Goal: Complete application form

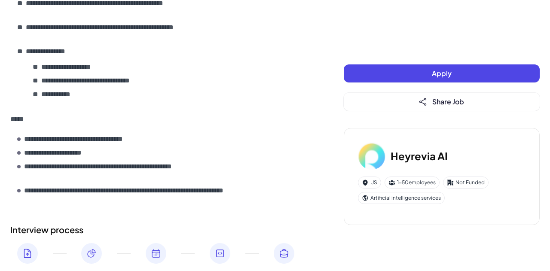
scroll to position [547, 0]
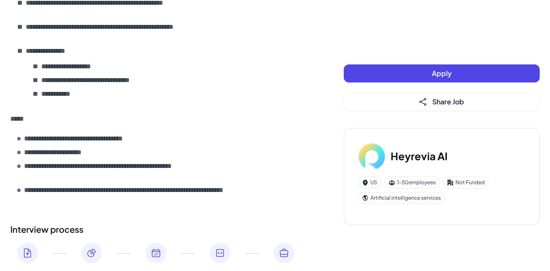
click at [440, 74] on span "Apply" at bounding box center [442, 73] width 20 height 9
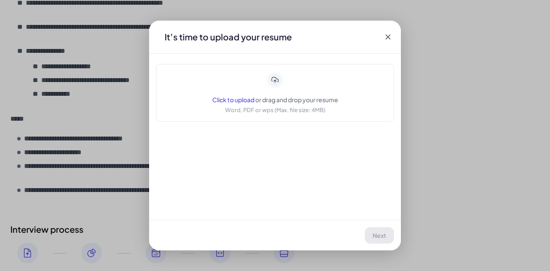
click at [233, 100] on span "Click to upload" at bounding box center [233, 100] width 42 height 8
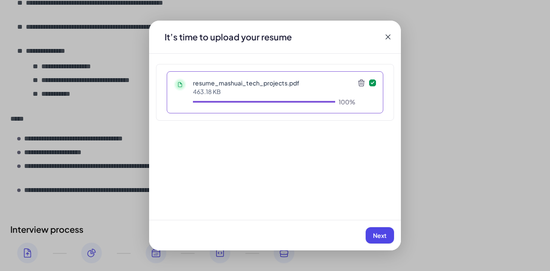
click at [385, 241] on button "Next" at bounding box center [379, 235] width 28 height 16
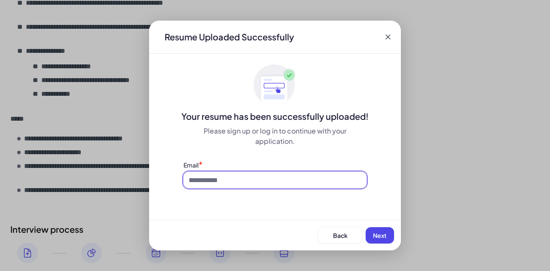
click at [295, 175] on input at bounding box center [274, 180] width 183 height 16
type input "*"
type input "**********"
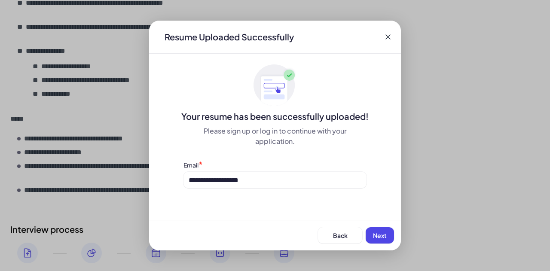
click at [381, 237] on span "Next" at bounding box center [380, 235] width 14 height 8
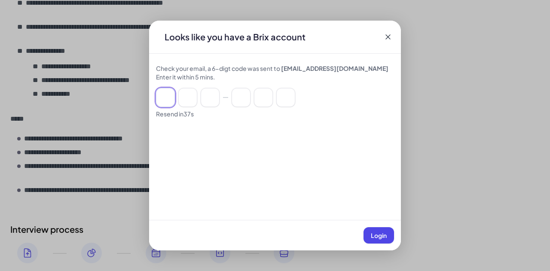
click at [171, 97] on input at bounding box center [165, 97] width 19 height 19
paste input "******"
type input "*"
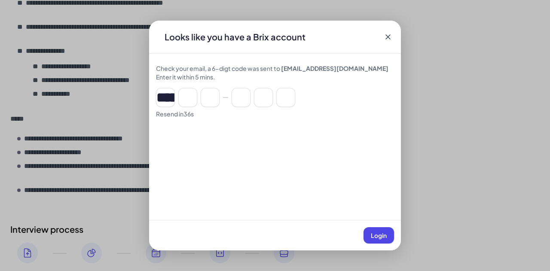
type input "*"
click at [378, 234] on span "Login" at bounding box center [379, 235] width 16 height 8
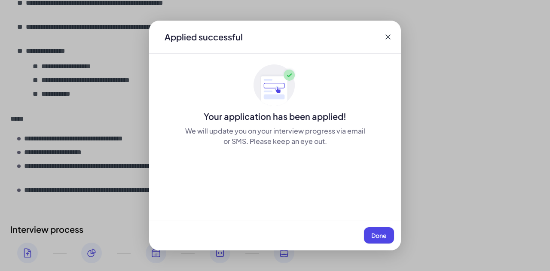
click at [376, 234] on span "Done" at bounding box center [378, 235] width 15 height 8
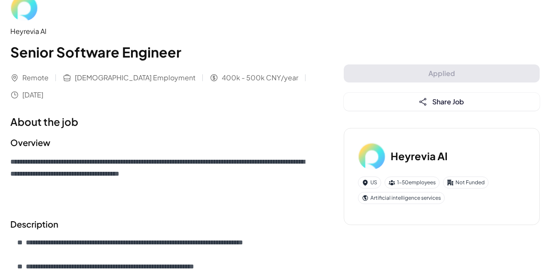
scroll to position [0, 0]
